Goal: Task Accomplishment & Management: Manage account settings

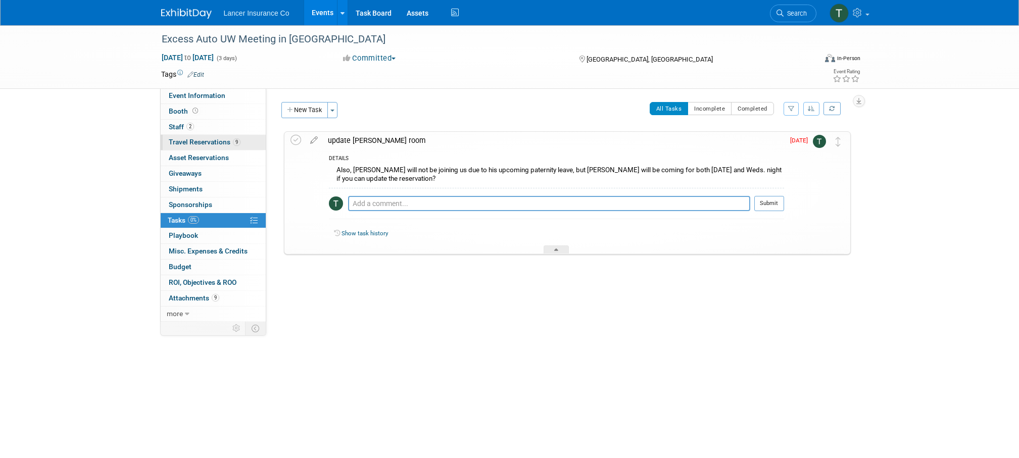
click at [179, 138] on span "Travel Reservations 9" at bounding box center [205, 142] width 72 height 8
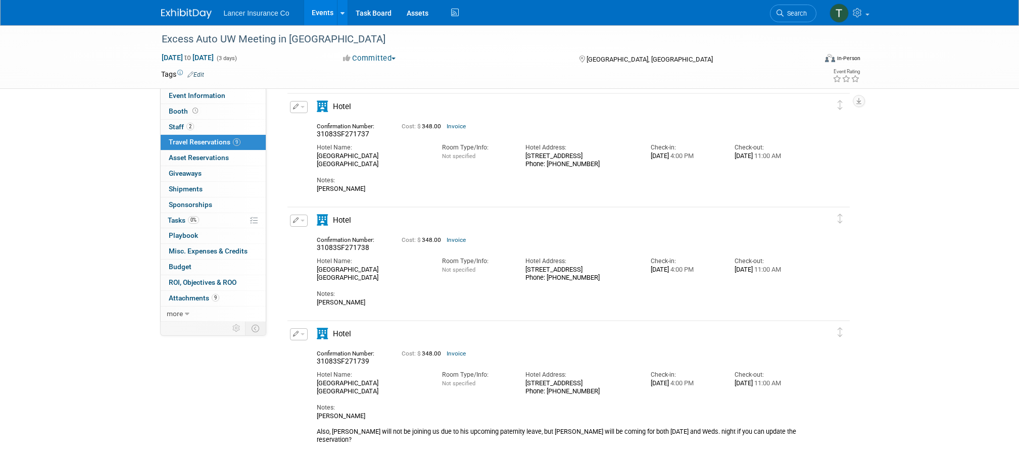
scroll to position [719, 0]
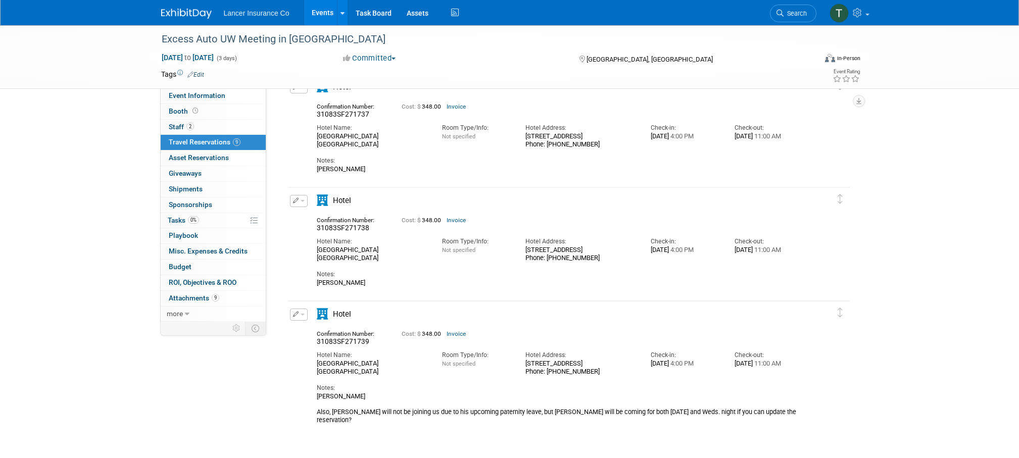
click at [459, 331] on link "Invoice" at bounding box center [455, 333] width 19 height 7
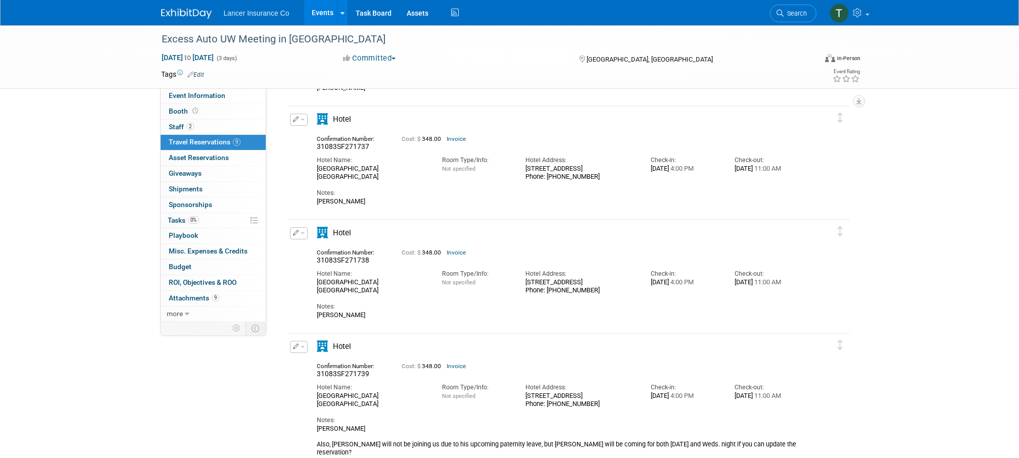
scroll to position [670, 0]
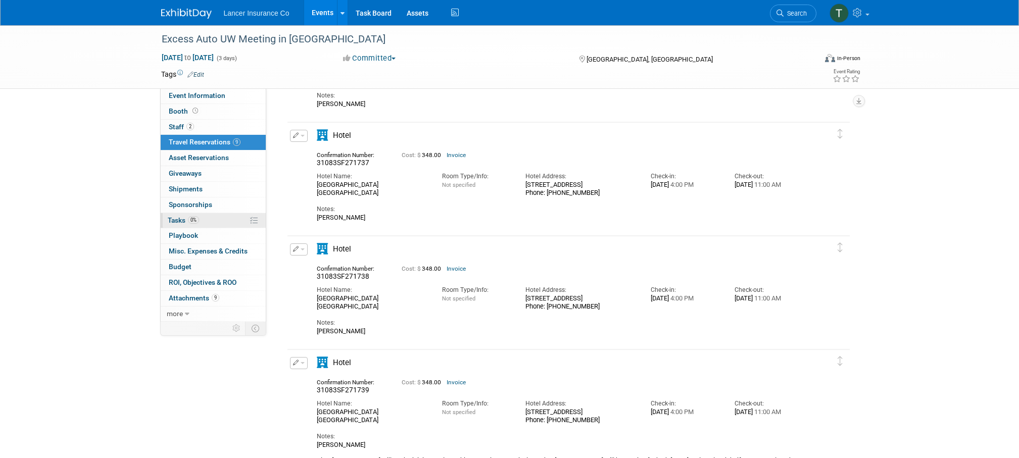
click at [186, 227] on link "0% Tasks 0%" at bounding box center [213, 220] width 105 height 15
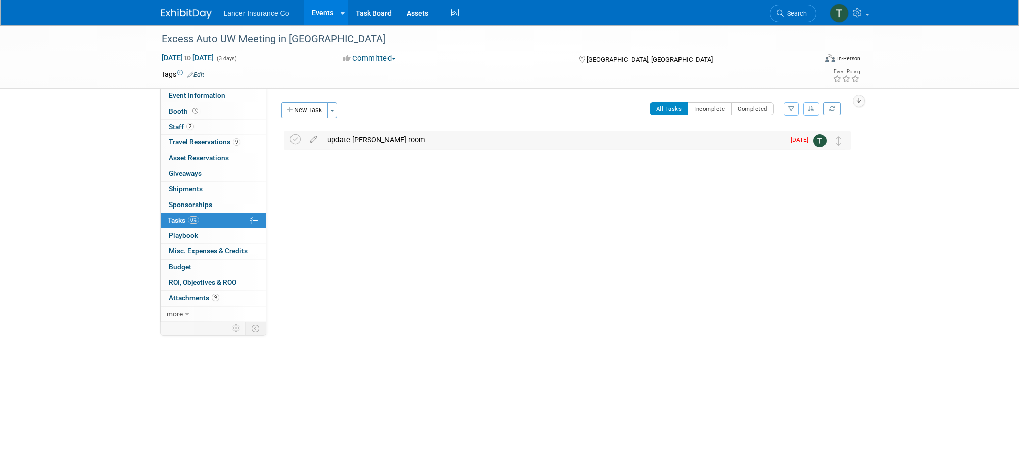
click at [324, 140] on div "update james room" at bounding box center [553, 139] width 462 height 17
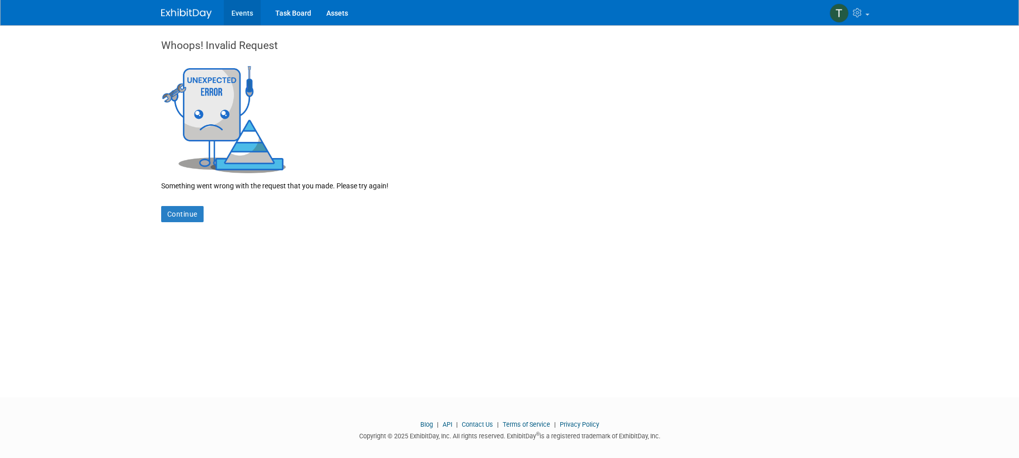
click at [236, 14] on link "Events" at bounding box center [242, 12] width 37 height 25
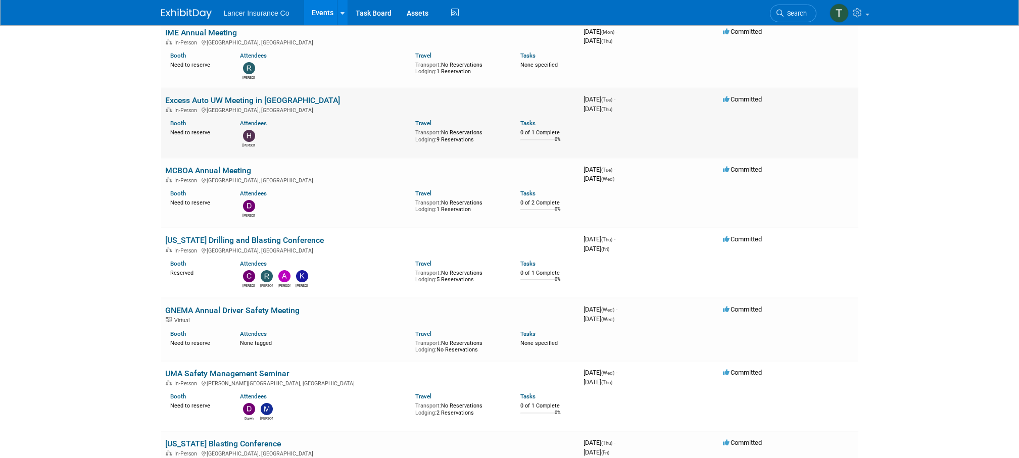
scroll to position [936, 0]
click at [201, 97] on link "Excess Auto UW Meeting in [GEOGRAPHIC_DATA]" at bounding box center [252, 102] width 175 height 10
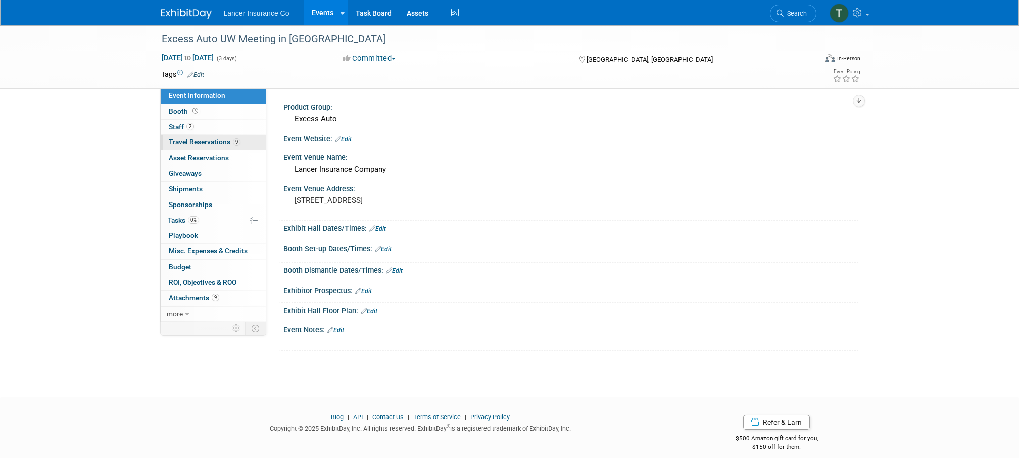
click at [187, 139] on span "Travel Reservations 9" at bounding box center [205, 142] width 72 height 8
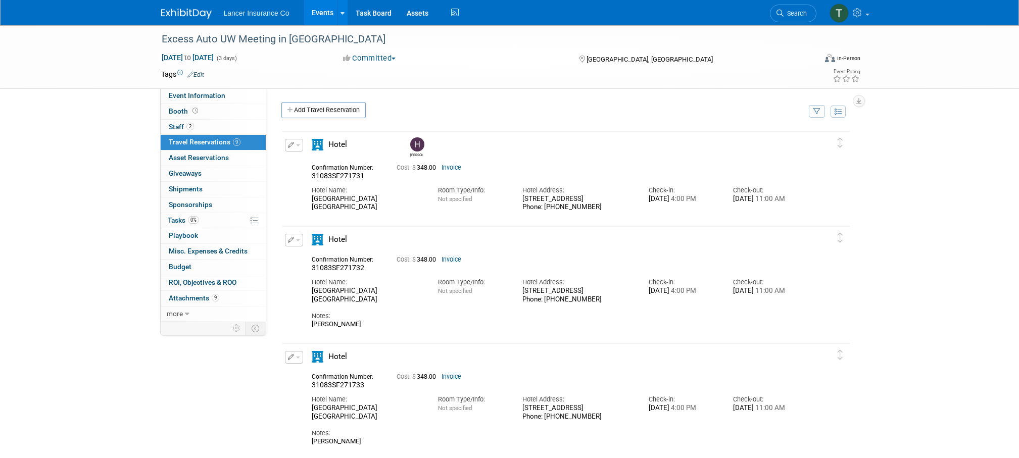
scroll to position [2, 0]
click at [452, 166] on link "Invoice" at bounding box center [451, 165] width 20 height 7
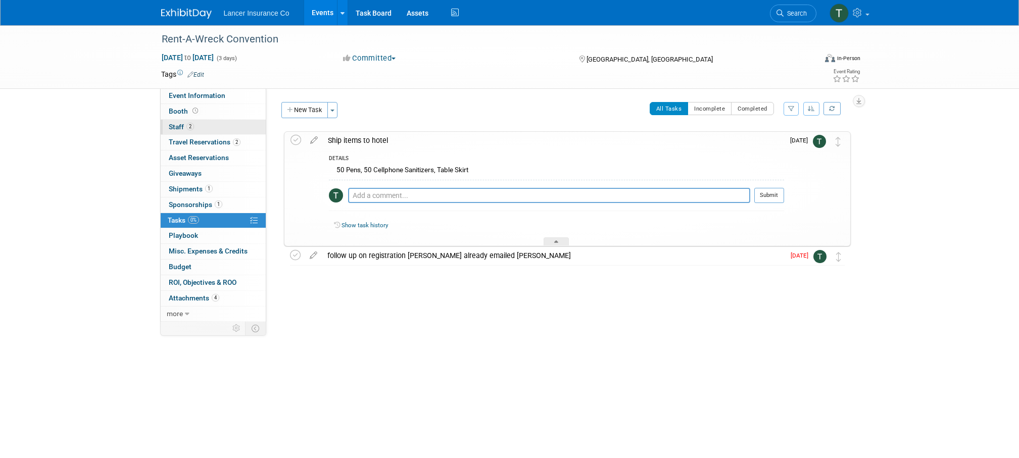
click at [177, 127] on span "Staff 2" at bounding box center [181, 127] width 25 height 8
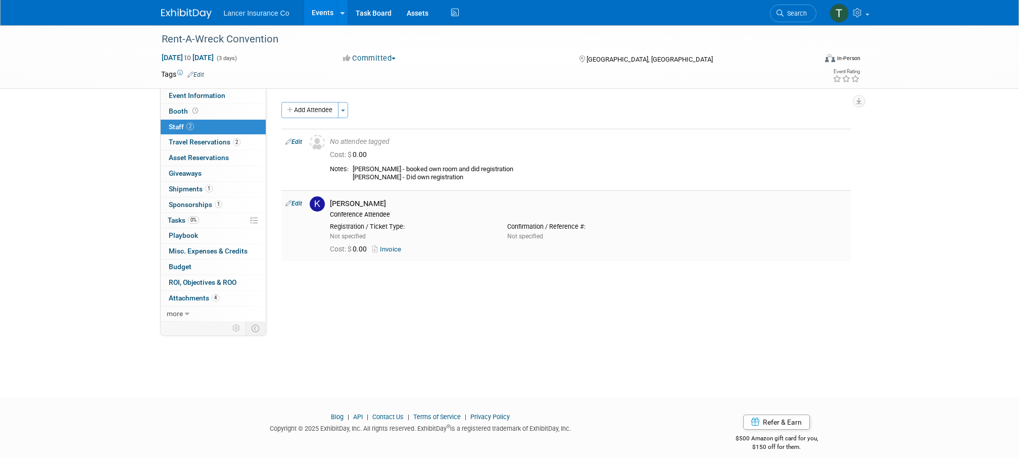
click at [389, 246] on link "Invoice" at bounding box center [388, 249] width 33 height 8
click at [194, 190] on span "Shipments 1" at bounding box center [191, 189] width 44 height 8
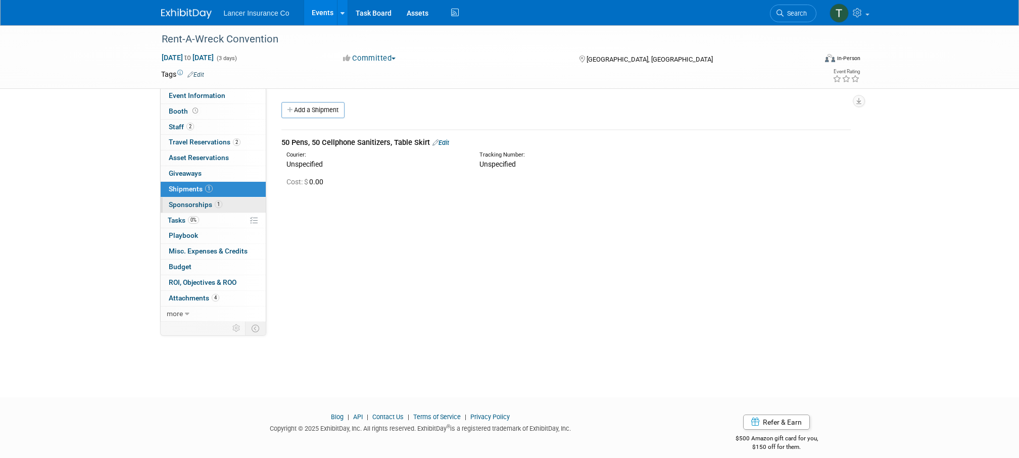
click at [196, 203] on span "Sponsorships 1" at bounding box center [196, 205] width 54 height 8
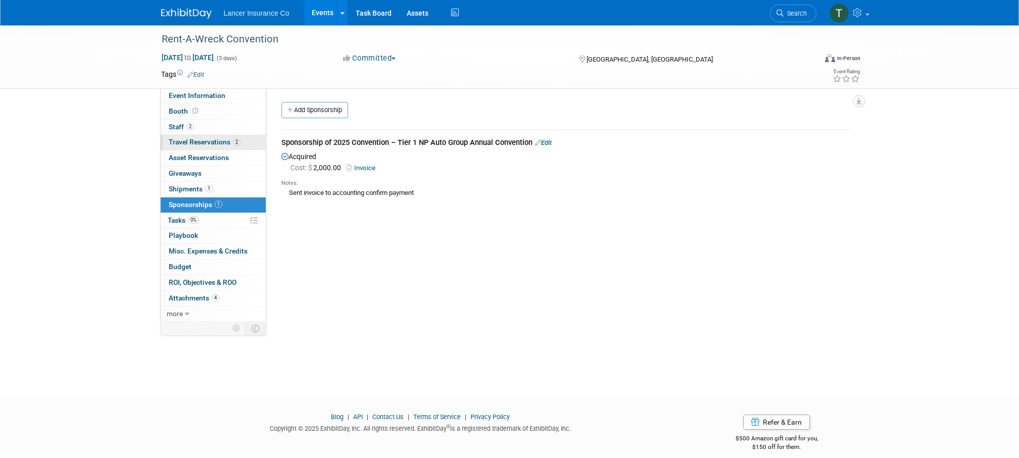
click at [196, 141] on span "Travel Reservations 2" at bounding box center [205, 142] width 72 height 8
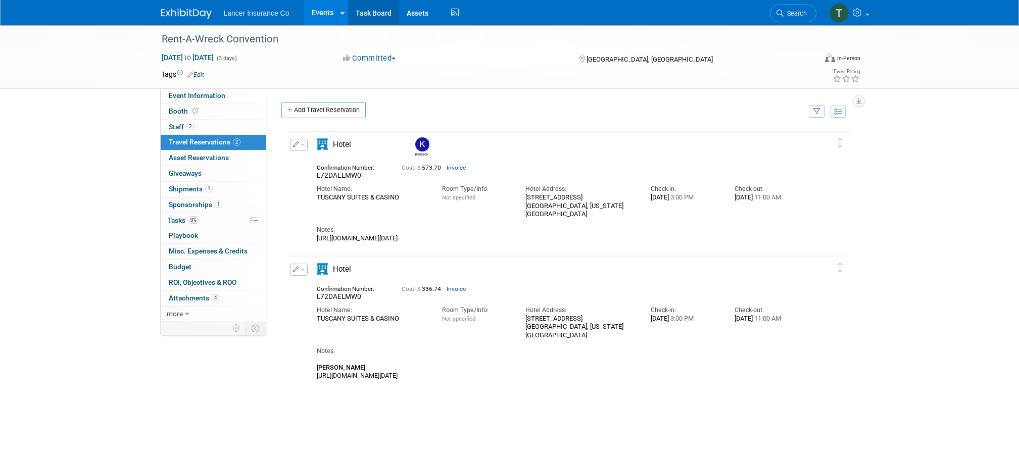
click at [161, 135] on link "2 Travel Reservations 2" at bounding box center [213, 142] width 105 height 15
click at [322, 9] on link "Events" at bounding box center [322, 12] width 37 height 25
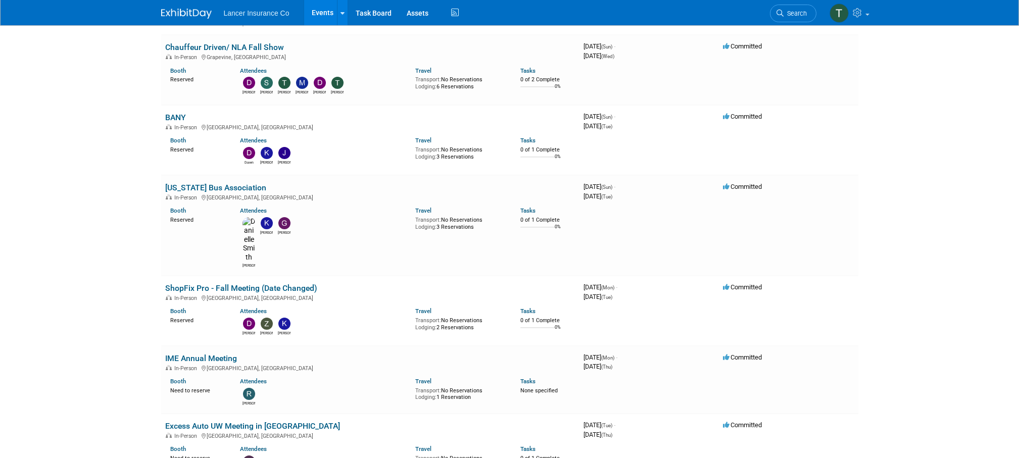
scroll to position [613, 0]
click at [190, 352] on link "IME Annual Meeting" at bounding box center [201, 357] width 72 height 10
click at [189, 352] on link "IME Annual Meeting" at bounding box center [201, 357] width 72 height 10
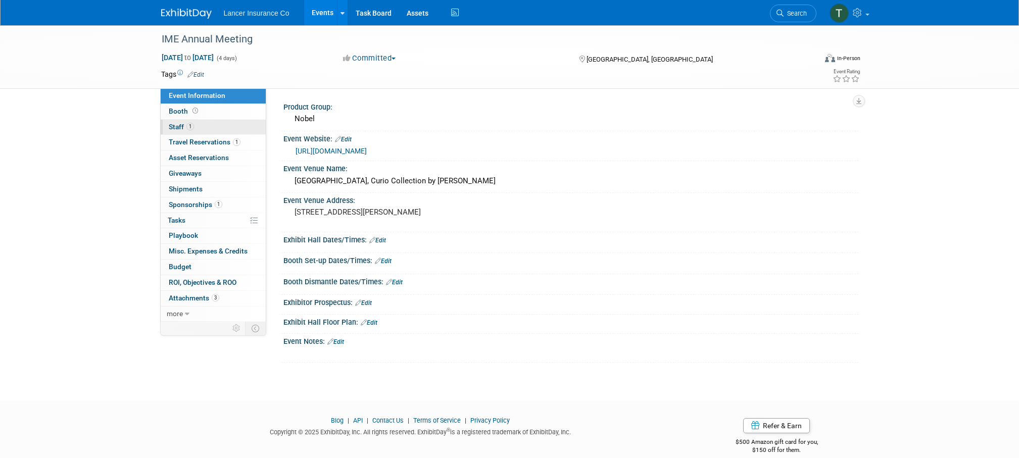
click at [180, 128] on span "Staff 1" at bounding box center [181, 127] width 25 height 8
click at [367, 150] on link "[URL][DOMAIN_NAME]" at bounding box center [330, 151] width 71 height 8
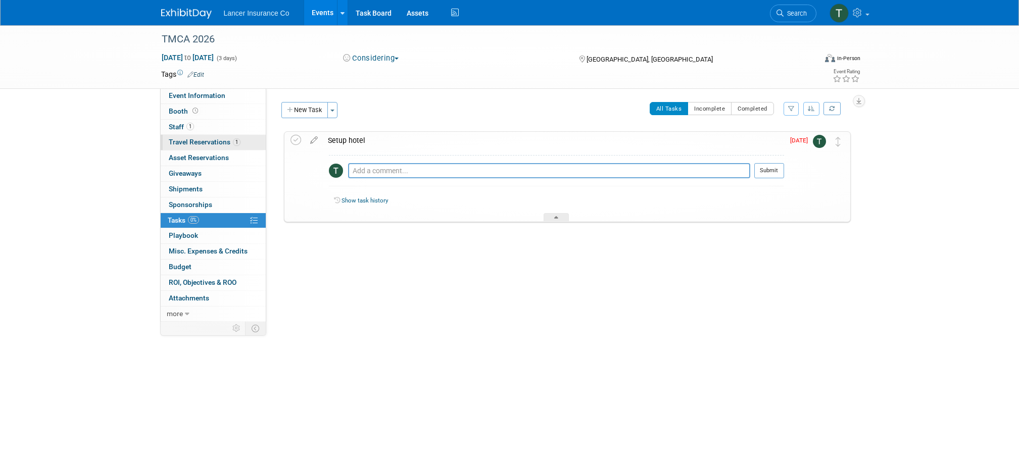
click at [214, 145] on span "Travel Reservations 1" at bounding box center [205, 142] width 72 height 8
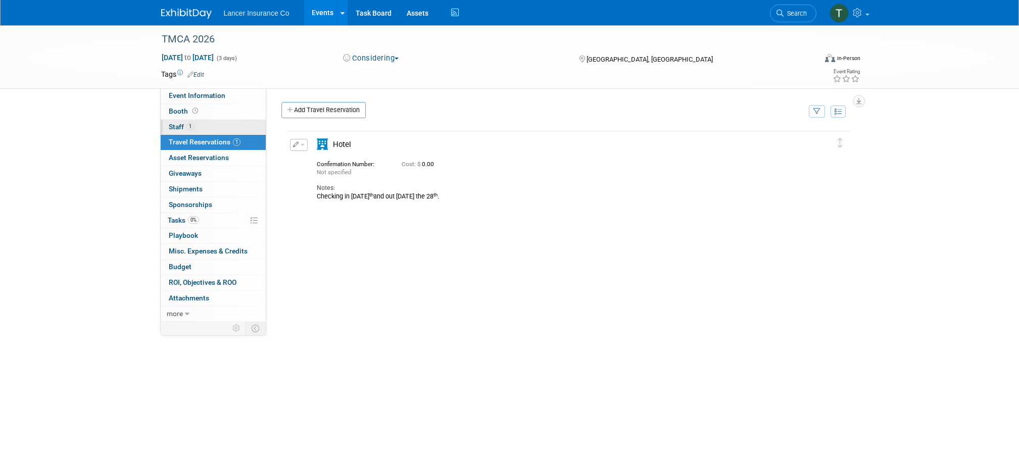
click at [183, 127] on span "Staff 1" at bounding box center [181, 127] width 25 height 8
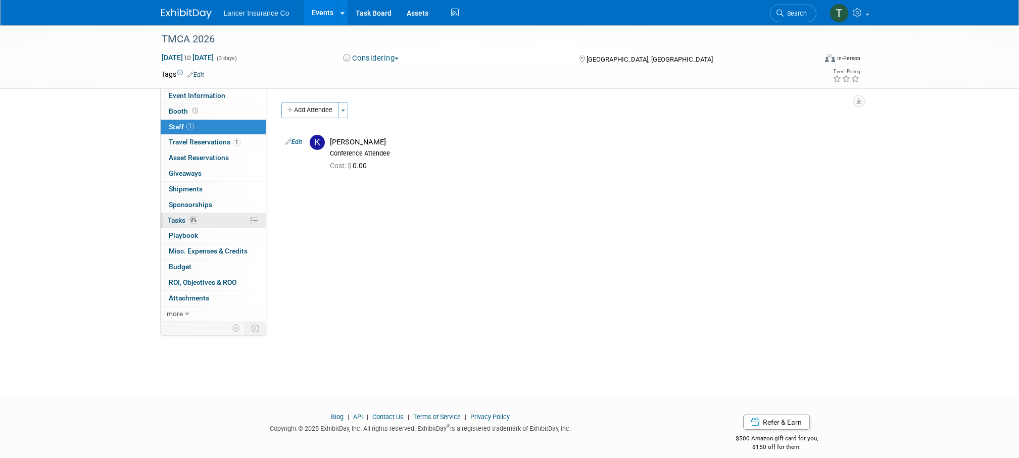
click at [172, 224] on link "0% Tasks 0%" at bounding box center [213, 220] width 105 height 15
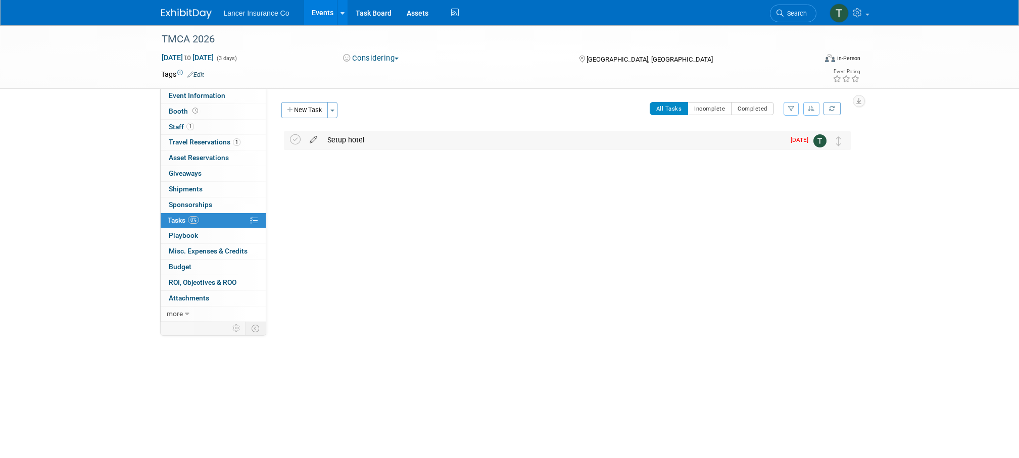
click at [308, 137] on icon at bounding box center [314, 137] width 18 height 13
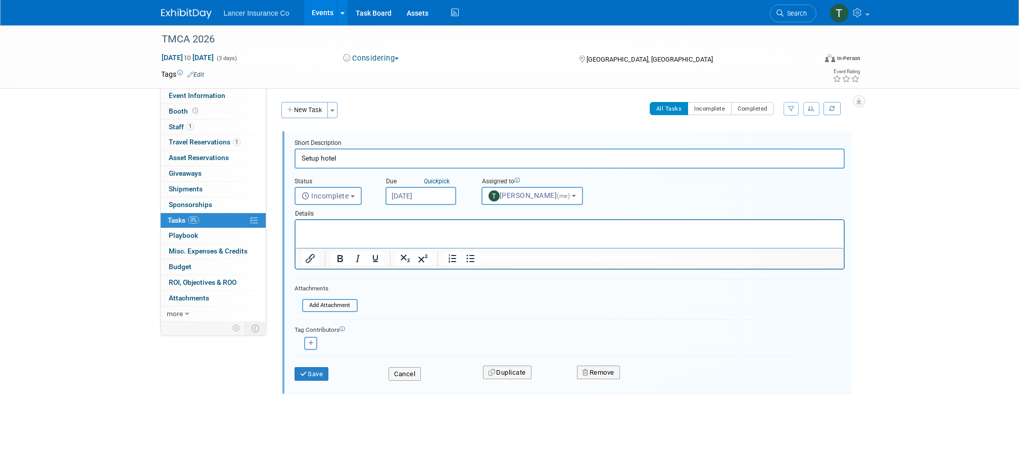
click at [411, 200] on input "[DATE]" at bounding box center [420, 196] width 71 height 18
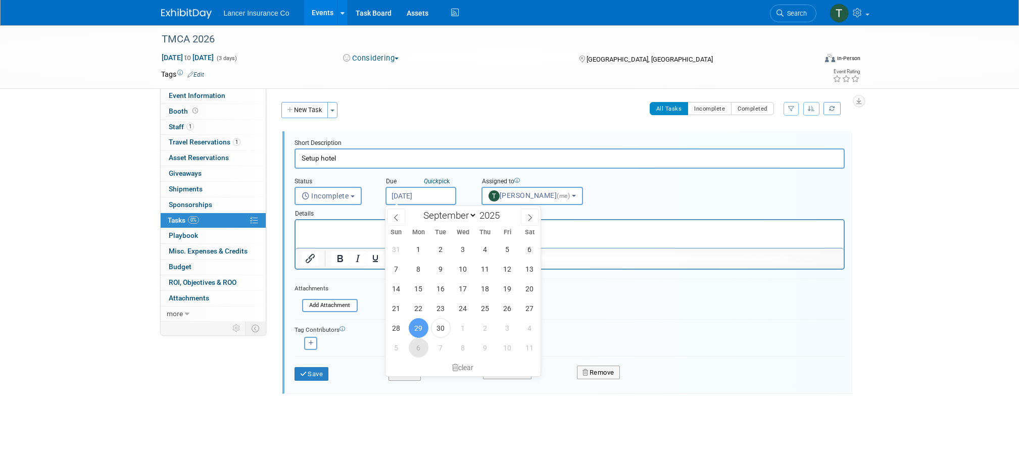
click at [422, 345] on span "6" at bounding box center [419, 348] width 20 height 20
type input "[DATE]"
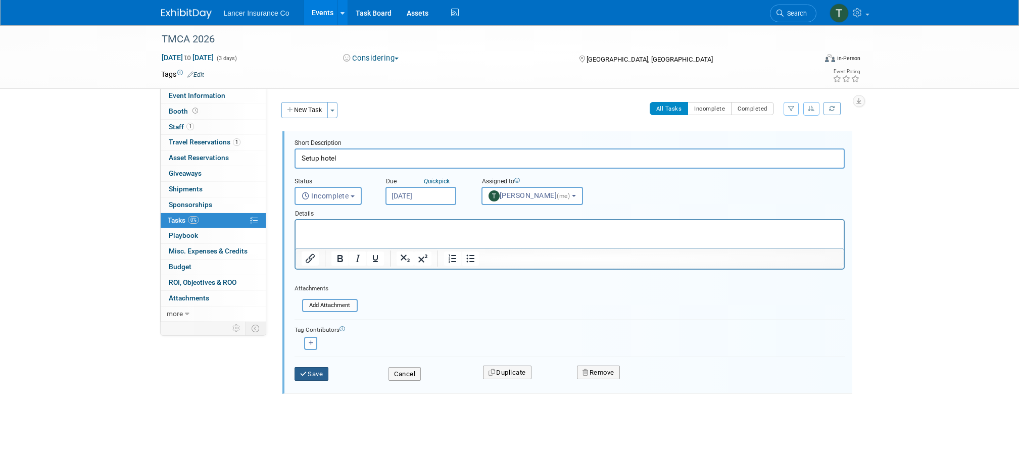
click at [311, 371] on button "Save" at bounding box center [311, 374] width 34 height 14
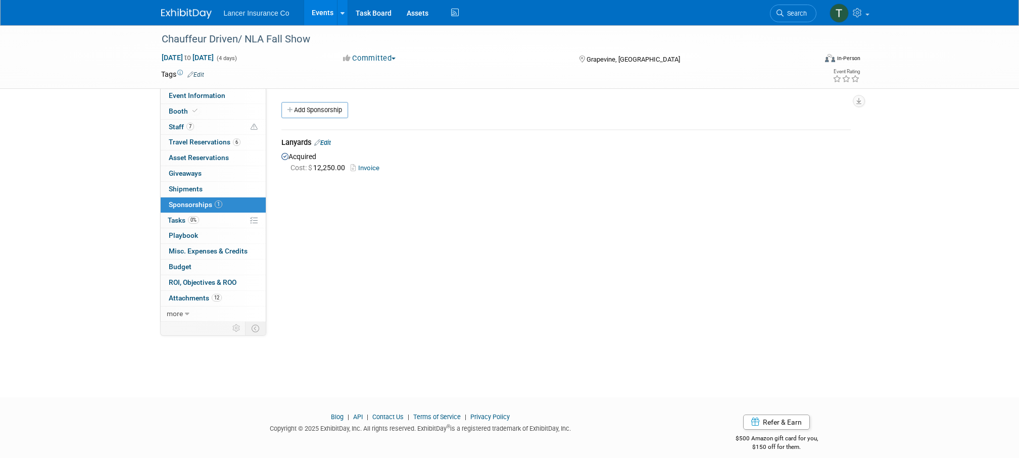
click at [323, 14] on link "Events" at bounding box center [322, 12] width 37 height 25
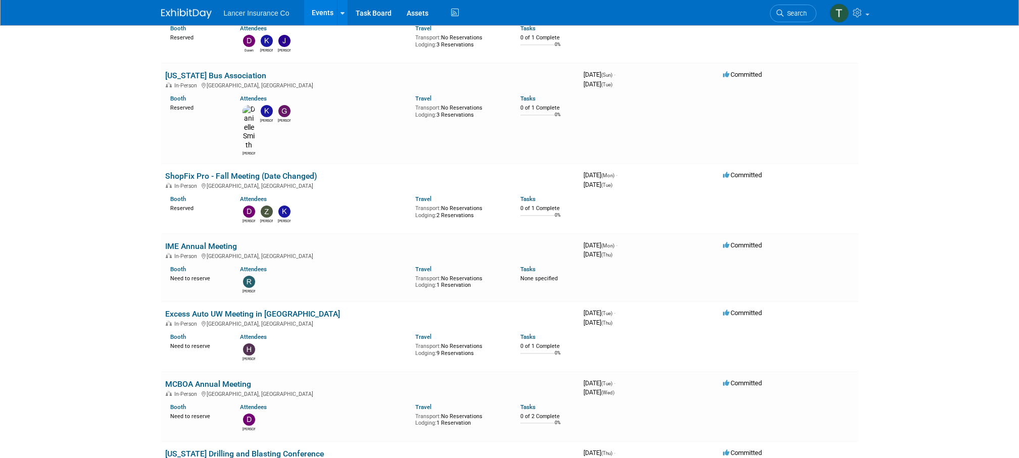
scroll to position [726, 0]
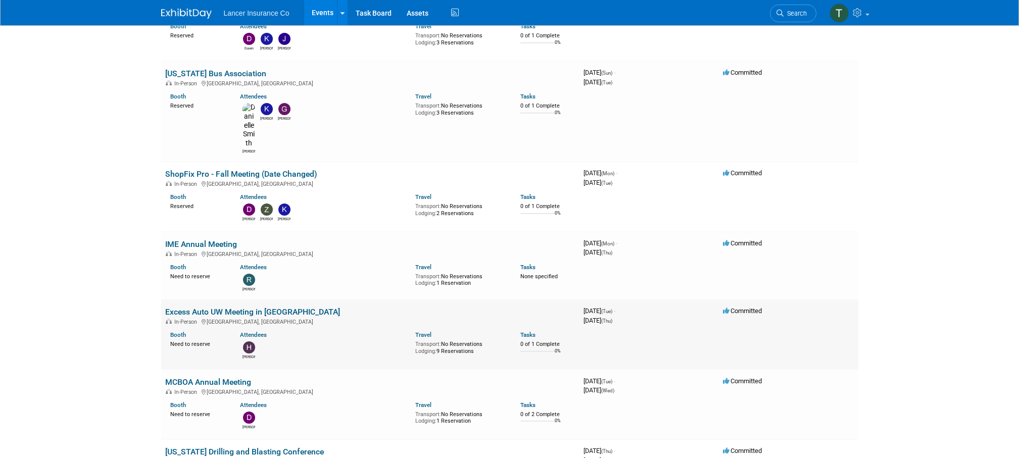
click at [202, 307] on link "Excess Auto UW Meeting in JAX" at bounding box center [252, 312] width 175 height 10
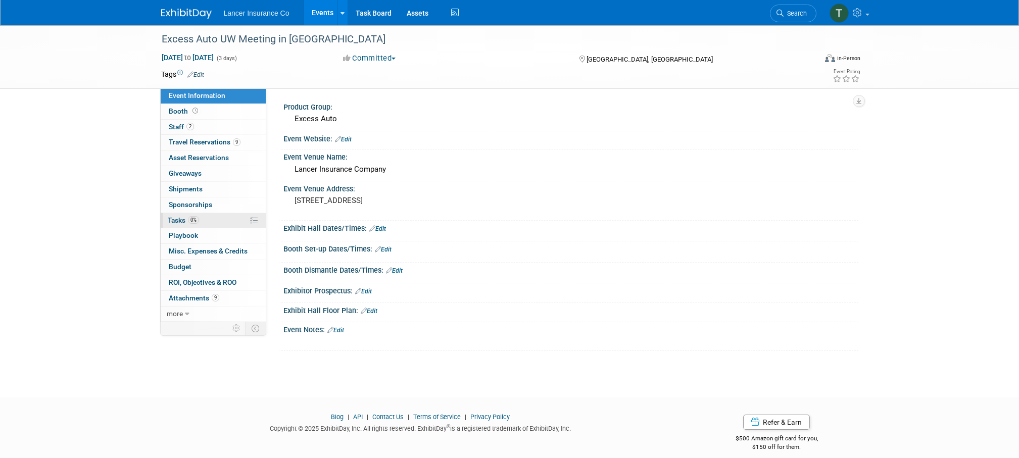
click at [178, 221] on span "Tasks 0%" at bounding box center [183, 220] width 31 height 8
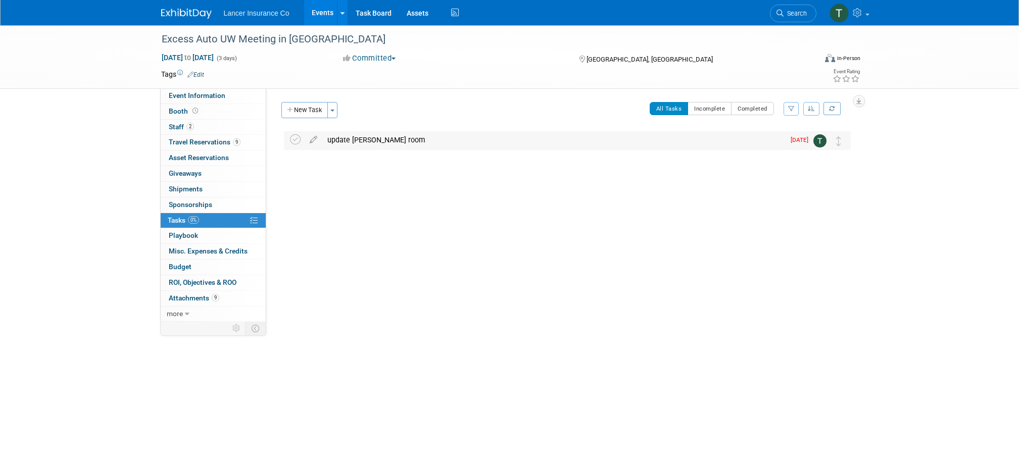
click at [390, 136] on div "update [PERSON_NAME] room" at bounding box center [553, 139] width 462 height 17
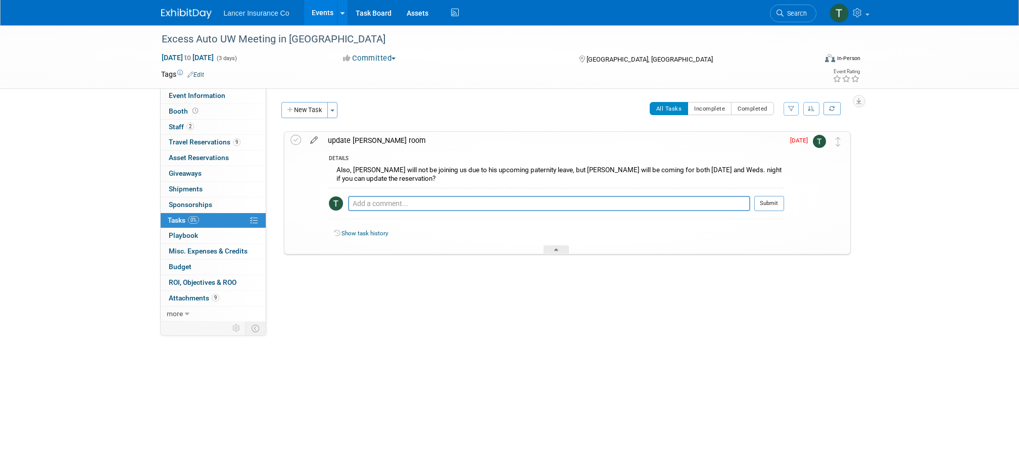
click at [317, 142] on icon at bounding box center [314, 138] width 18 height 13
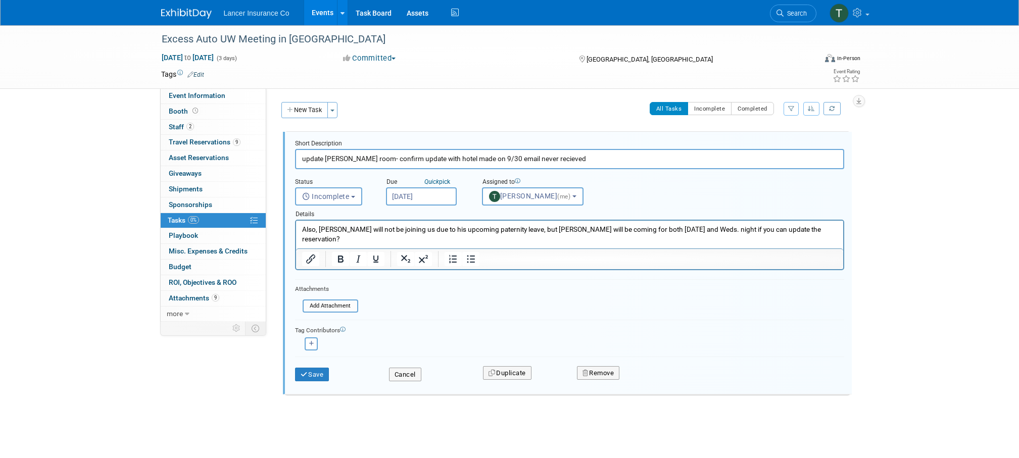
type input "update [PERSON_NAME] room- confirm update with hotel made on 9/30 email never r…"
click at [403, 192] on input "[DATE]" at bounding box center [421, 196] width 71 height 18
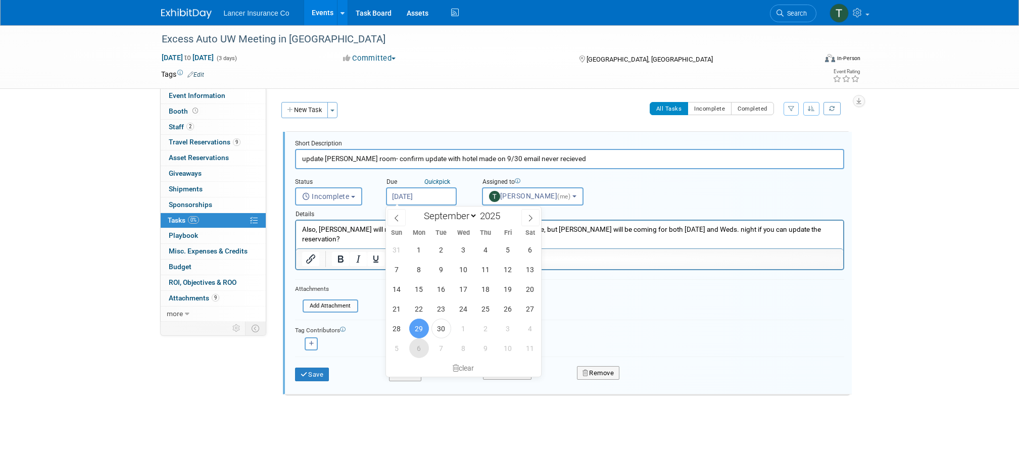
click at [417, 348] on span "6" at bounding box center [419, 348] width 20 height 20
type input "[DATE]"
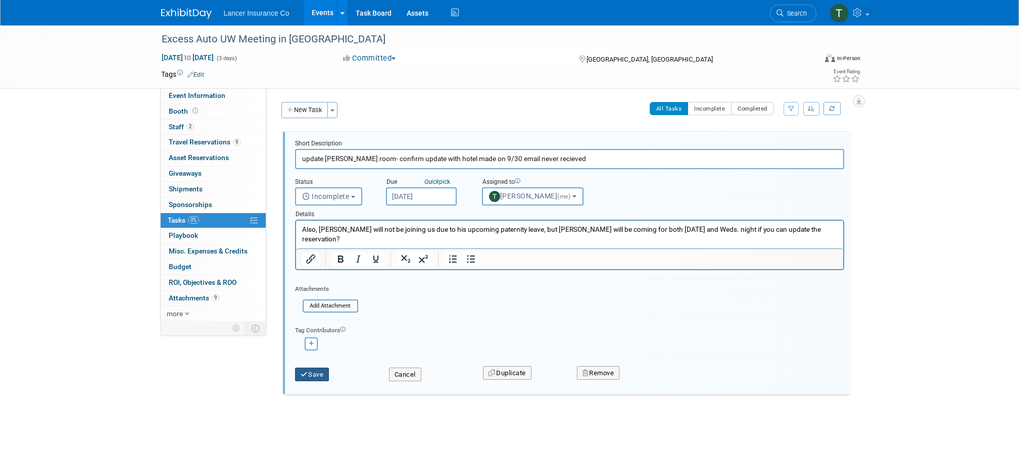
click at [316, 375] on button "Save" at bounding box center [312, 375] width 34 height 14
